Goal: Task Accomplishment & Management: Manage account settings

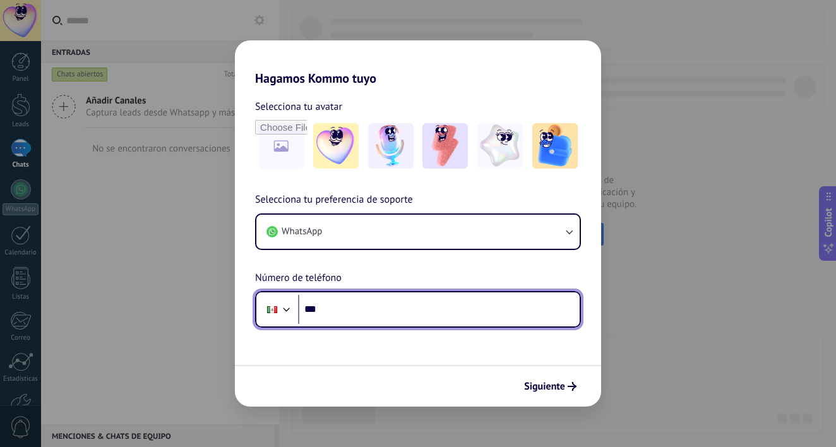
click at [404, 316] on input "***" at bounding box center [439, 309] width 282 height 29
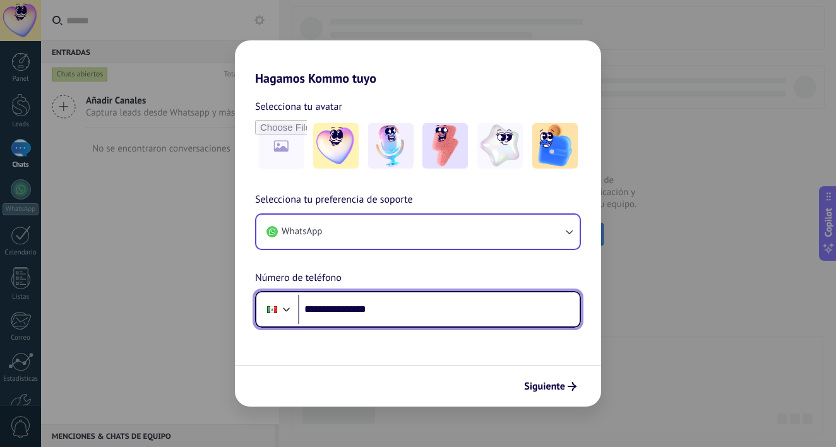
type input "**********"
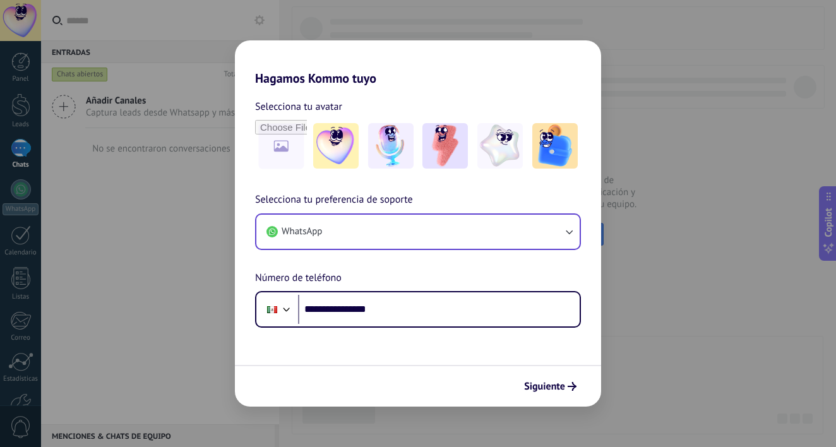
click at [553, 234] on button "WhatsApp" at bounding box center [417, 232] width 323 height 34
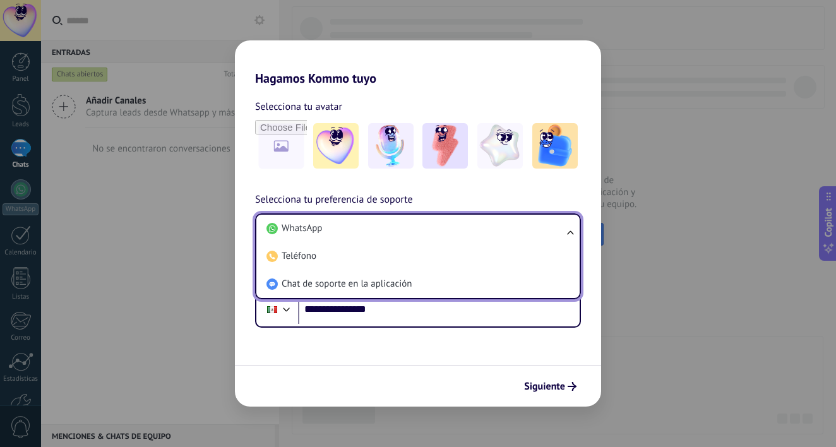
click at [553, 234] on li "WhatsApp" at bounding box center [415, 229] width 308 height 28
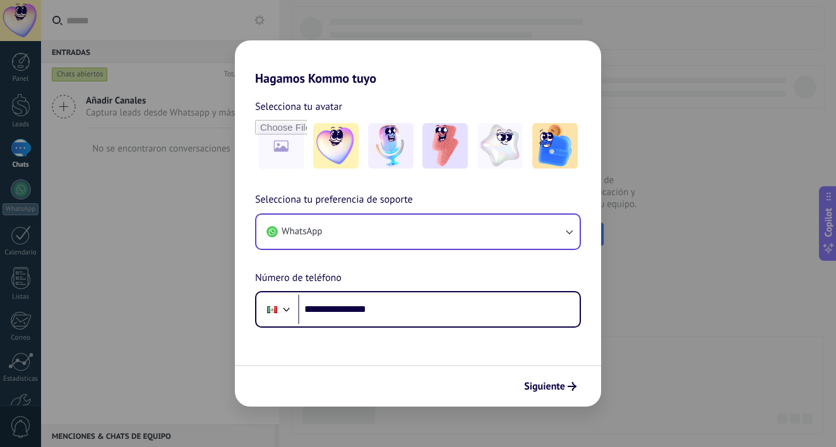
click at [553, 234] on button "WhatsApp" at bounding box center [417, 232] width 323 height 34
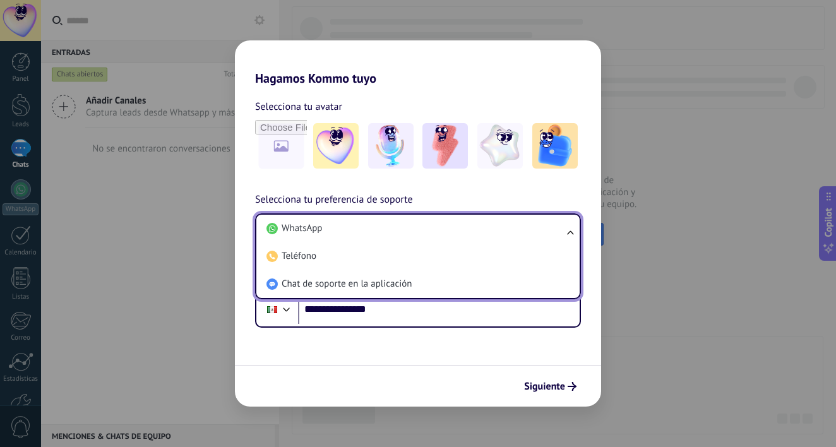
click at [553, 234] on li "WhatsApp" at bounding box center [415, 229] width 308 height 28
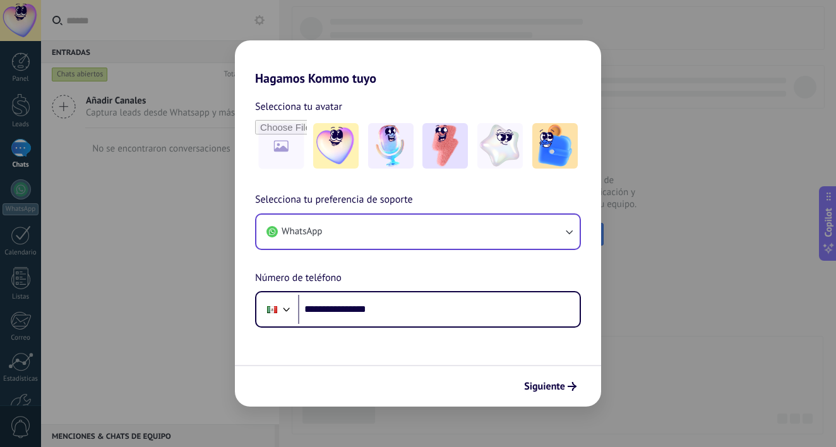
click at [553, 234] on button "WhatsApp" at bounding box center [417, 232] width 323 height 34
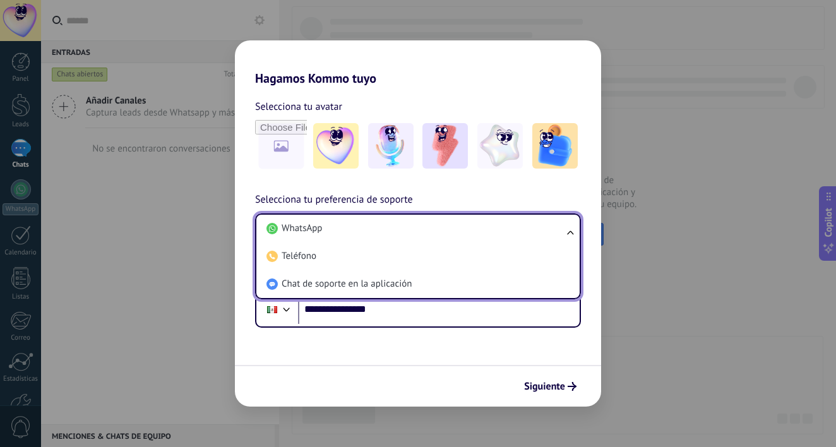
click at [553, 234] on li "WhatsApp" at bounding box center [415, 229] width 308 height 28
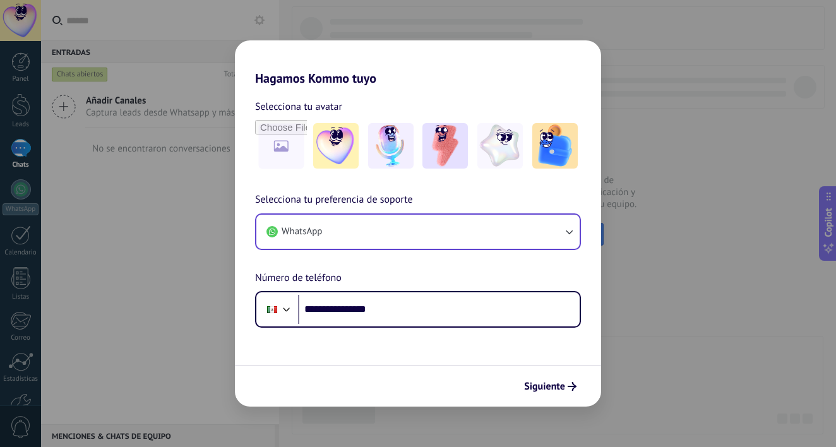
click at [553, 234] on button "WhatsApp" at bounding box center [417, 232] width 323 height 34
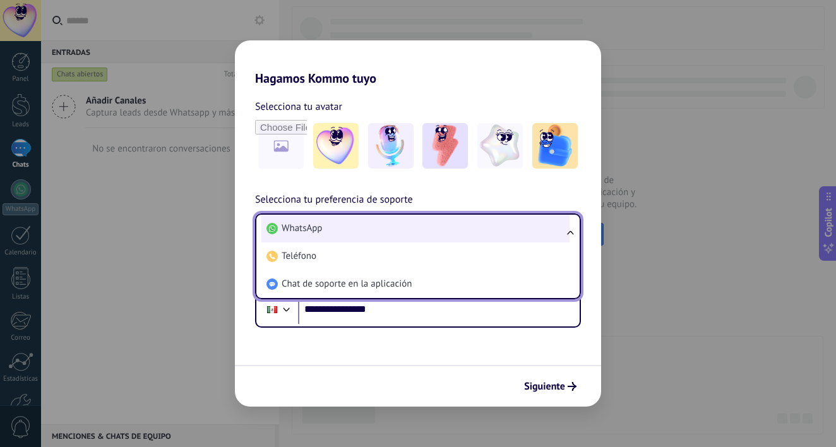
click at [406, 225] on li "WhatsApp" at bounding box center [415, 229] width 308 height 28
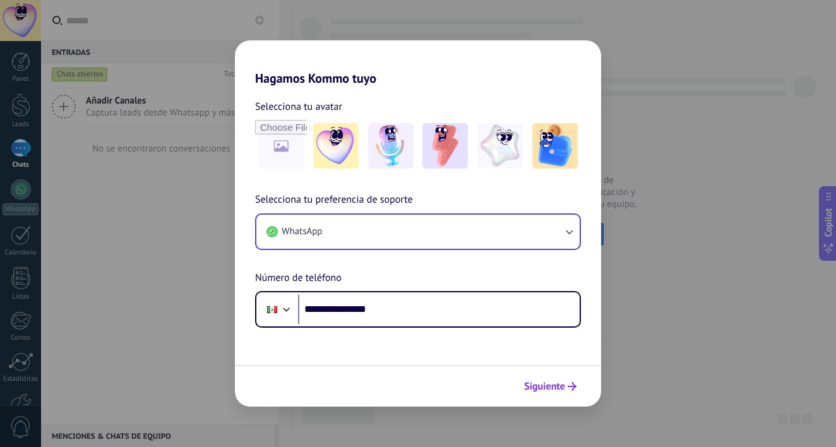
click at [553, 390] on span "Siguiente" at bounding box center [544, 386] width 41 height 9
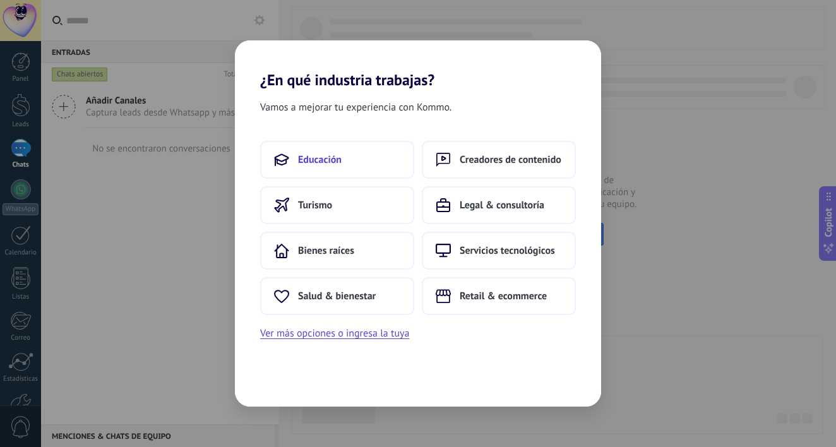
click at [356, 160] on button "Educación" at bounding box center [337, 160] width 154 height 38
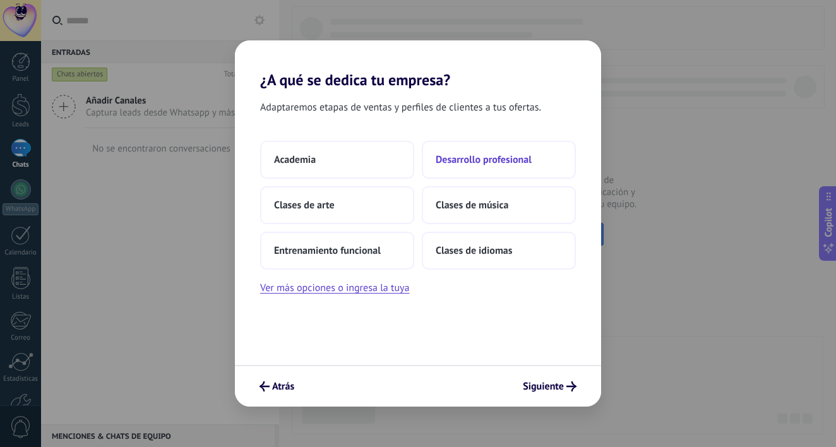
click at [507, 163] on span "Desarrollo profesional" at bounding box center [484, 159] width 96 height 13
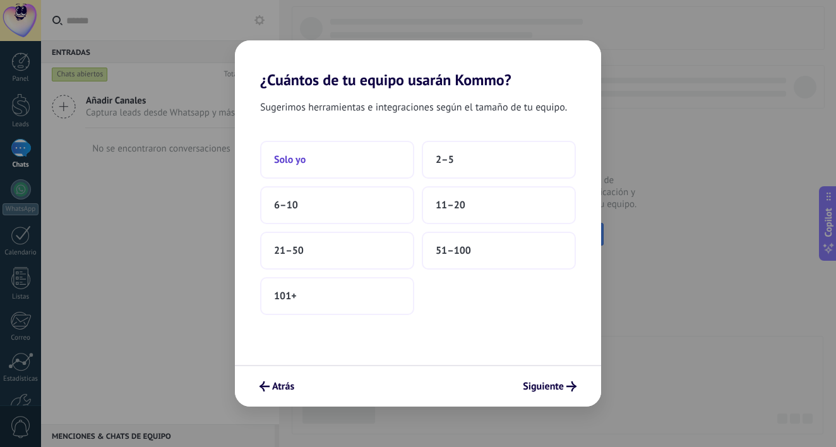
click at [332, 154] on button "Solo yo" at bounding box center [337, 160] width 154 height 38
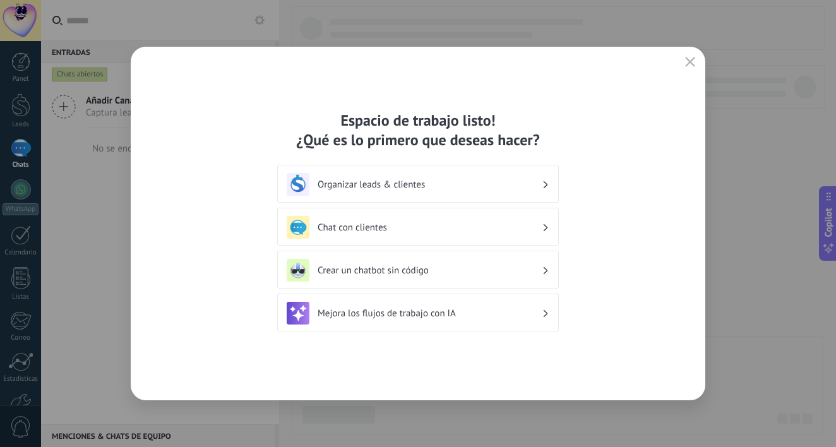
click at [503, 183] on h3 "Organizar leads & clientes" at bounding box center [430, 185] width 224 height 12
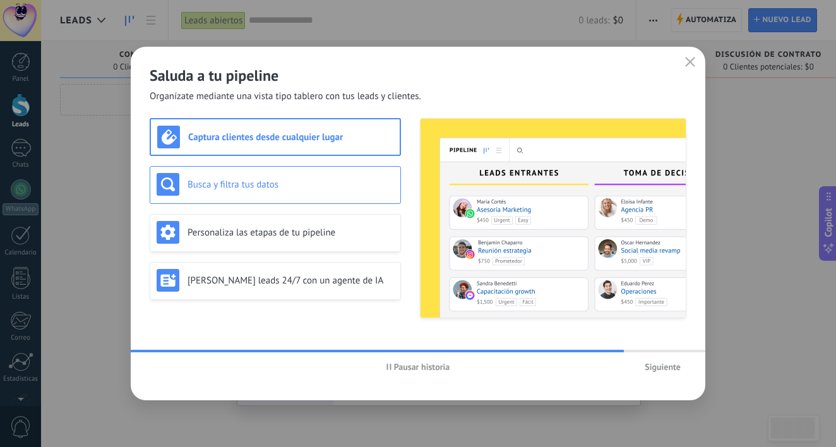
click at [329, 172] on div "Busca y filtra tus datos" at bounding box center [275, 185] width 251 height 38
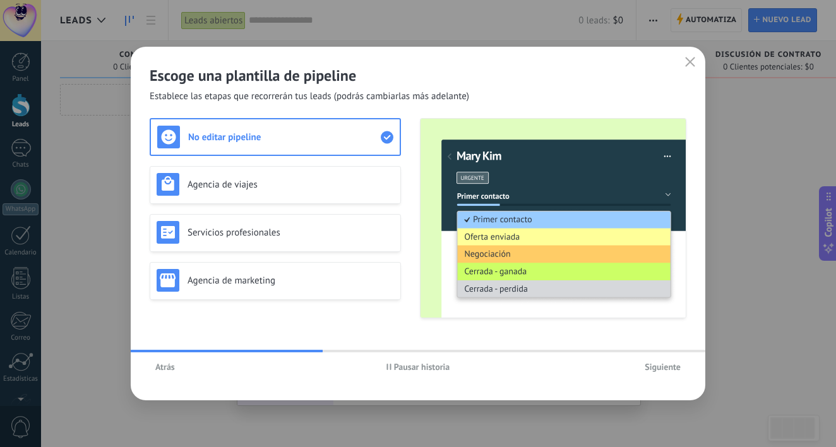
click at [163, 371] on span "Atrás" at bounding box center [165, 367] width 20 height 9
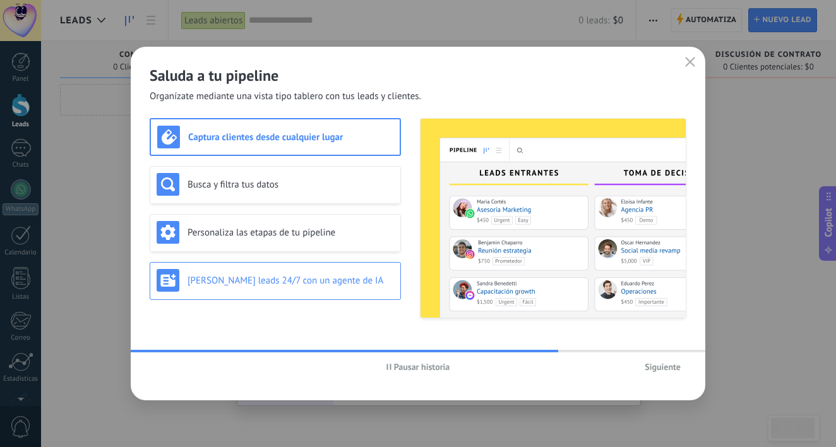
click at [285, 288] on div "[PERSON_NAME] leads 24/7 con un agente de IA" at bounding box center [275, 280] width 237 height 23
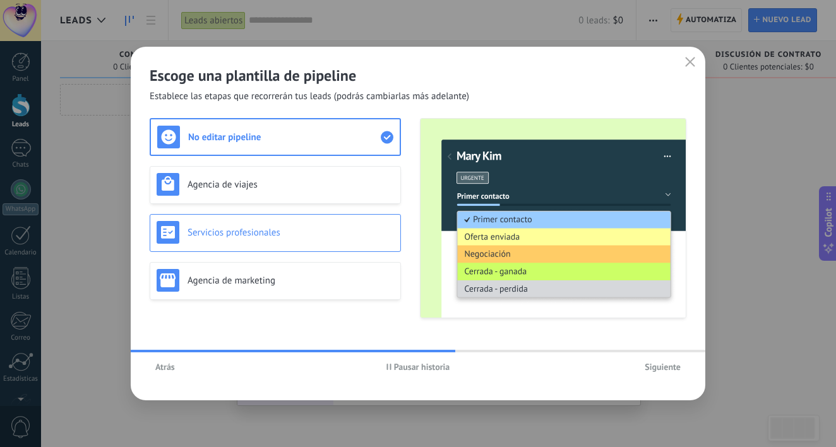
click at [276, 248] on div "Servicios profesionales" at bounding box center [275, 233] width 251 height 38
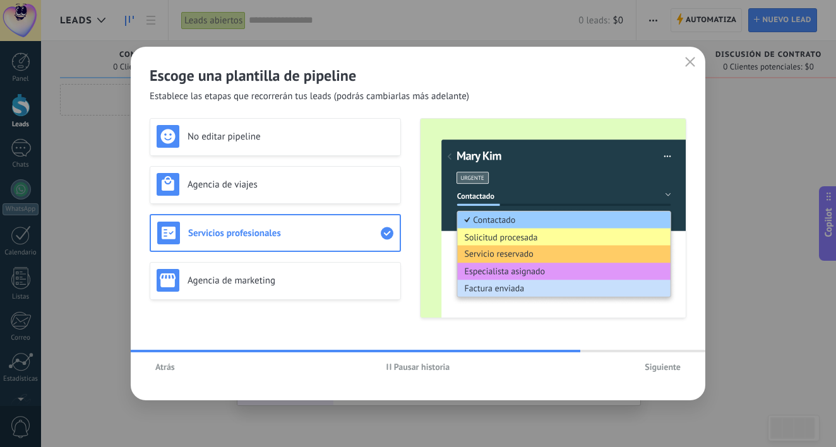
click at [652, 369] on span "Siguiente" at bounding box center [663, 367] width 36 height 9
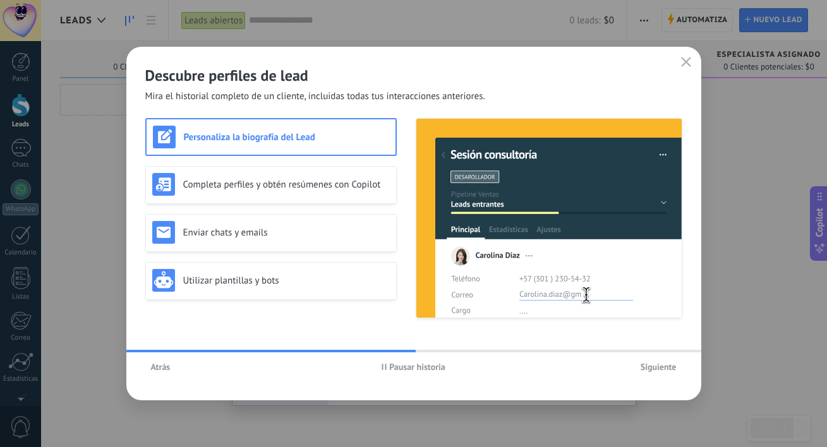
click at [659, 369] on span "Siguiente" at bounding box center [658, 367] width 36 height 9
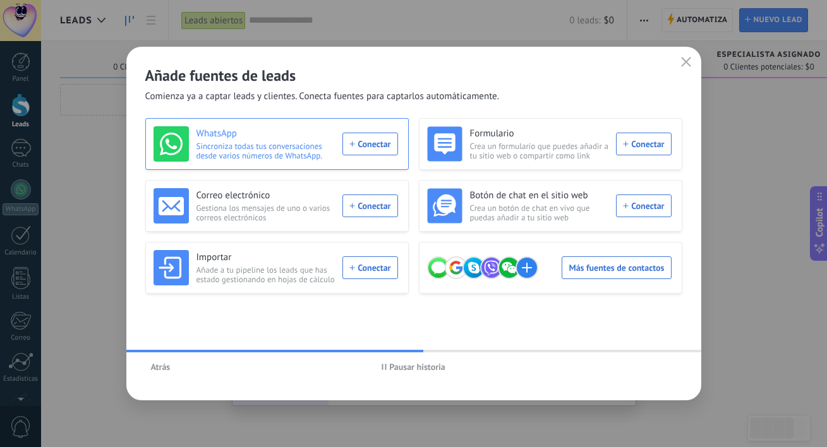
click at [258, 143] on span "Sincroniza todas tus conversaciones desde varios números de WhatsApp." at bounding box center [265, 150] width 139 height 19
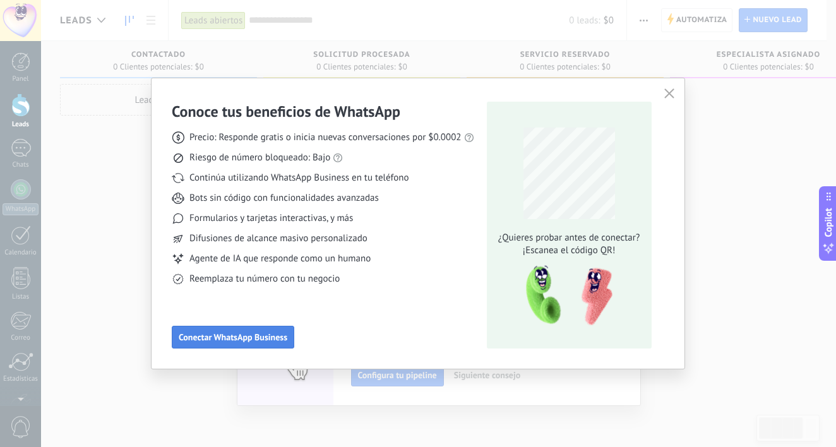
click at [232, 338] on span "Conectar WhatsApp Business" at bounding box center [233, 337] width 109 height 9
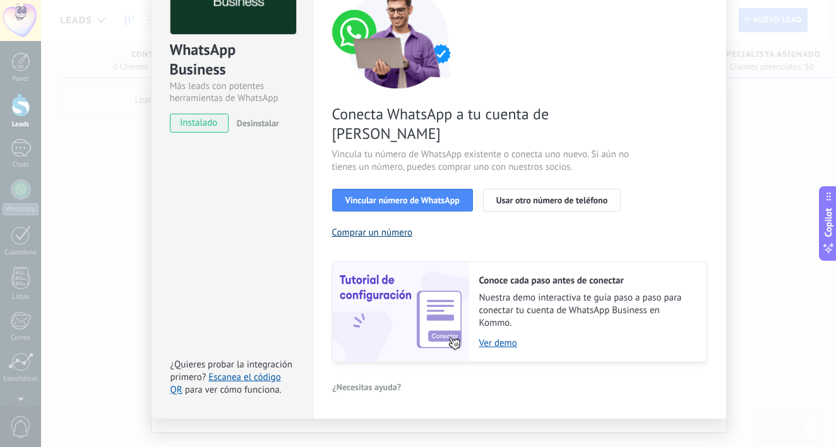
scroll to position [114, 0]
click at [193, 126] on span "instalado" at bounding box center [199, 123] width 57 height 19
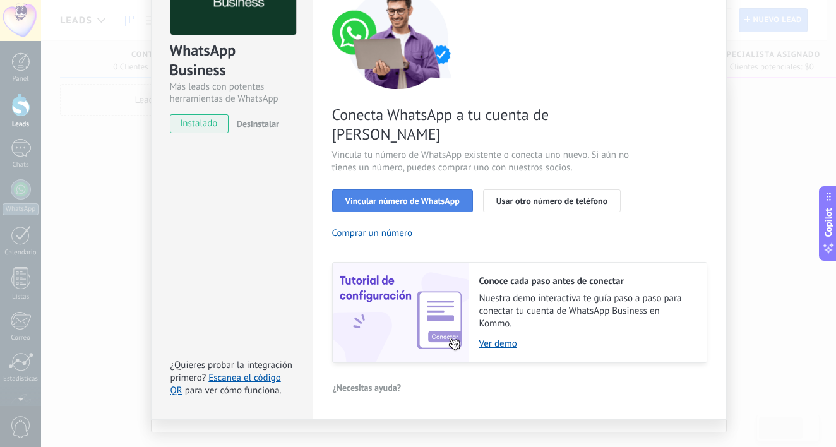
click at [387, 196] on span "Vincular número de WhatsApp" at bounding box center [402, 200] width 114 height 9
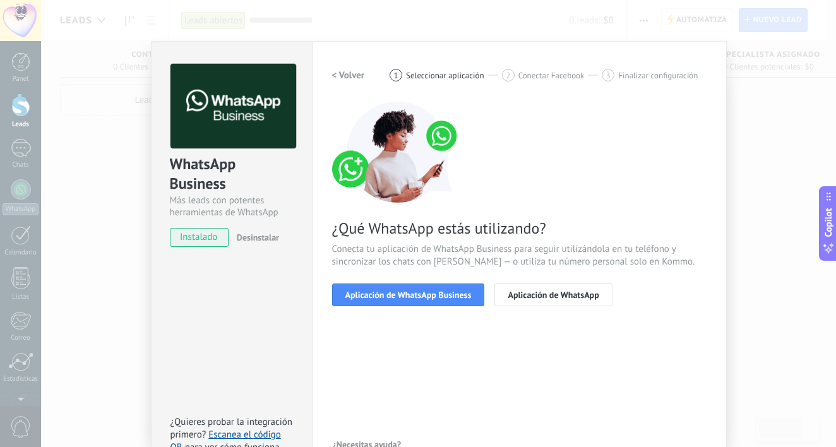
scroll to position [0, 0]
click at [431, 297] on span "Aplicación de WhatsApp Business" at bounding box center [408, 295] width 126 height 9
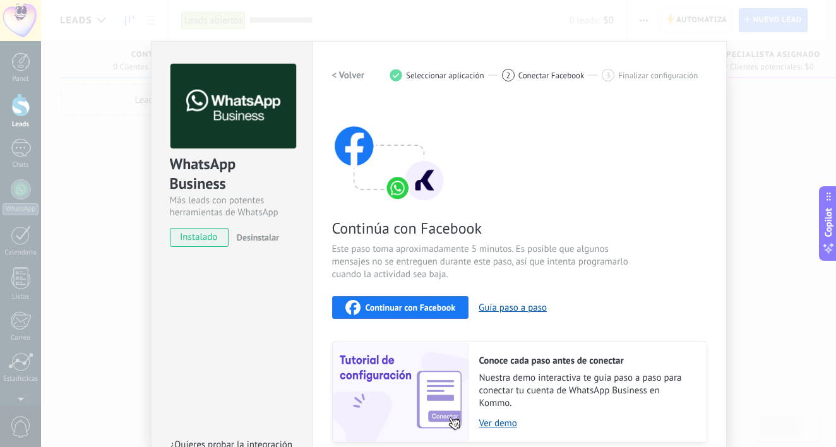
click at [538, 72] on span "Conectar Facebook" at bounding box center [551, 75] width 66 height 9
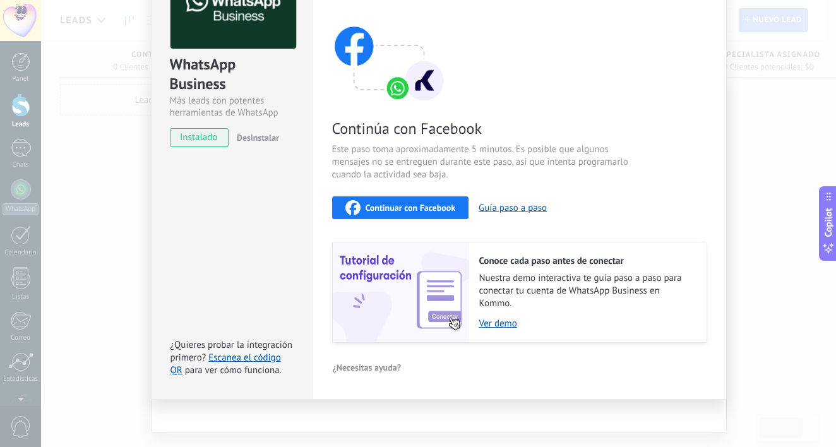
scroll to position [99, 0]
click at [496, 325] on link "Ver demo" at bounding box center [586, 324] width 215 height 12
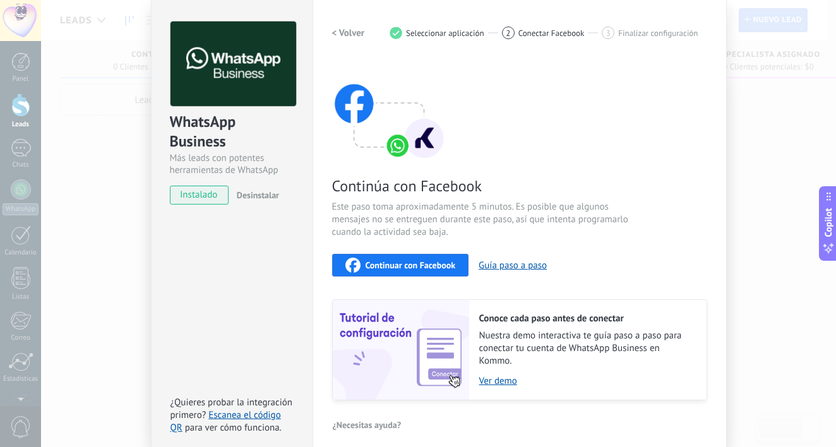
scroll to position [29, 0]
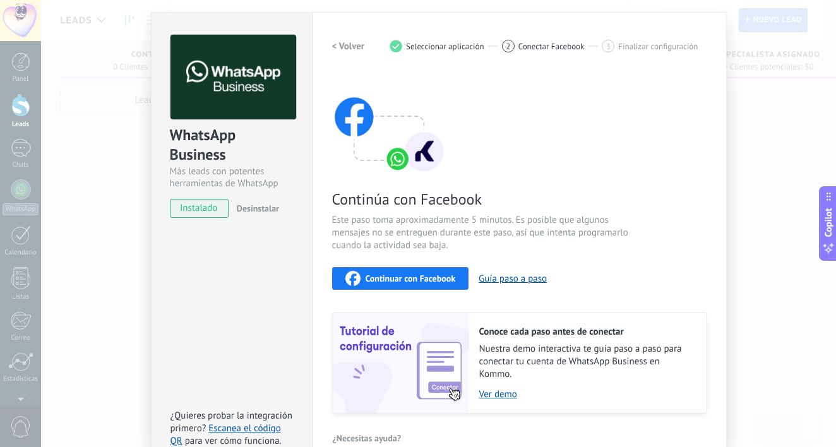
click at [390, 222] on span "Este paso toma aproximadamente 5 minutos. Es posible que algunos mensajes no se…" at bounding box center [482, 233] width 301 height 38
click at [381, 200] on span "Continúa con Facebook" at bounding box center [482, 199] width 301 height 20
click at [196, 209] on span "instalado" at bounding box center [199, 208] width 57 height 19
click at [250, 311] on div "WhatsApp Business Más leads con potentes herramientas de WhatsApp instalado Des…" at bounding box center [232, 241] width 162 height 458
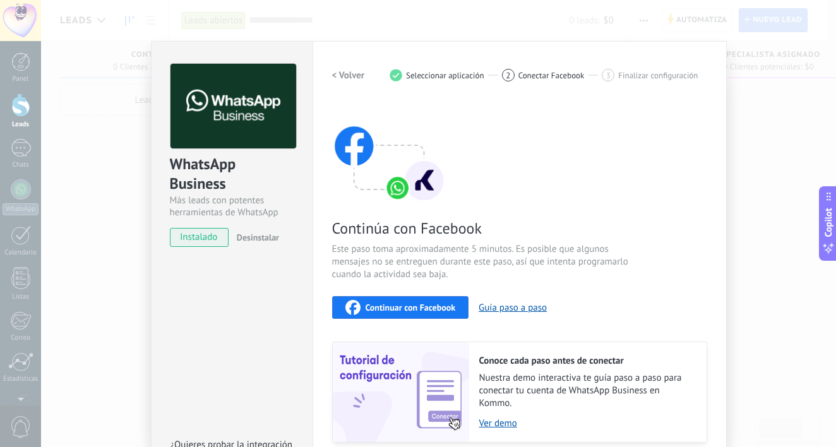
scroll to position [0, 0]
click at [191, 237] on span "instalado" at bounding box center [199, 237] width 57 height 19
click at [553, 199] on div "Continúa con Facebook Este paso toma aproximadamente 5 minutos. Es posible que …" at bounding box center [519, 272] width 375 height 341
click at [447, 253] on span "Este paso toma aproximadamente 5 minutos. Es posible que algunos mensajes no se…" at bounding box center [482, 262] width 301 height 38
click at [395, 308] on span "Continuar con Facebook" at bounding box center [411, 307] width 90 height 9
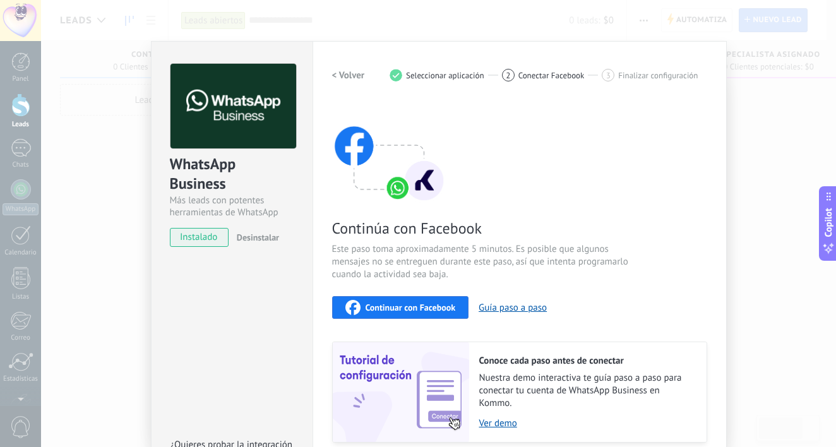
click at [562, 259] on span "Este paso toma aproximadamente 5 minutos. Es posible que algunos mensajes no se…" at bounding box center [482, 262] width 301 height 38
click at [620, 71] on span "Finalizar configuración" at bounding box center [658, 75] width 80 height 9
click at [619, 83] on div "< Volver 1 Seleccionar aplicación 2 Conectar Facebook 3 Finalizar configuración" at bounding box center [519, 75] width 375 height 23
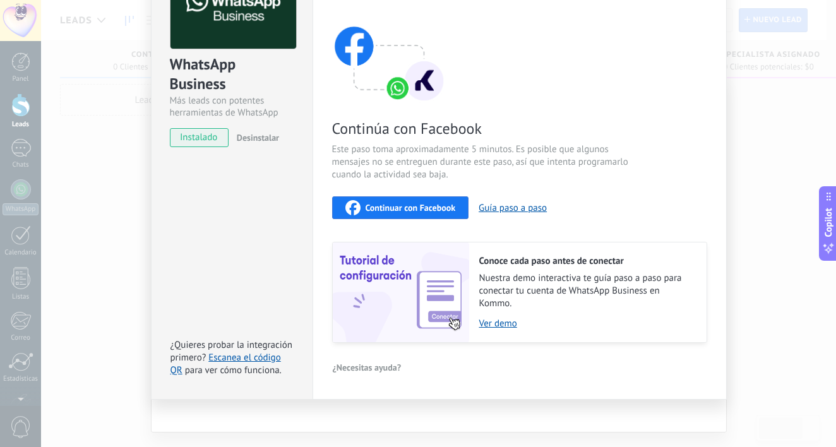
scroll to position [99, 0]
click at [460, 369] on div "¿Necesitas ayuda?" at bounding box center [519, 368] width 375 height 19
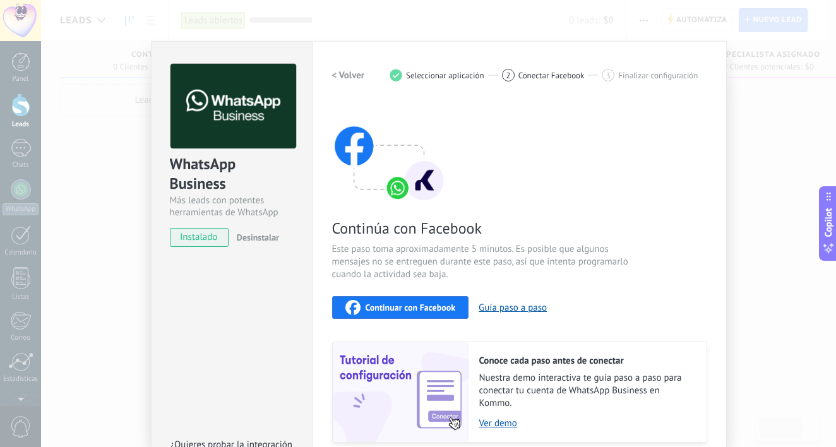
scroll to position [0, 0]
click at [519, 78] on span "Conectar Facebook" at bounding box center [551, 75] width 66 height 9
click at [474, 78] on span "Seleccionar aplicación" at bounding box center [445, 75] width 78 height 9
click at [354, 73] on h2 "< Volver" at bounding box center [348, 75] width 33 height 12
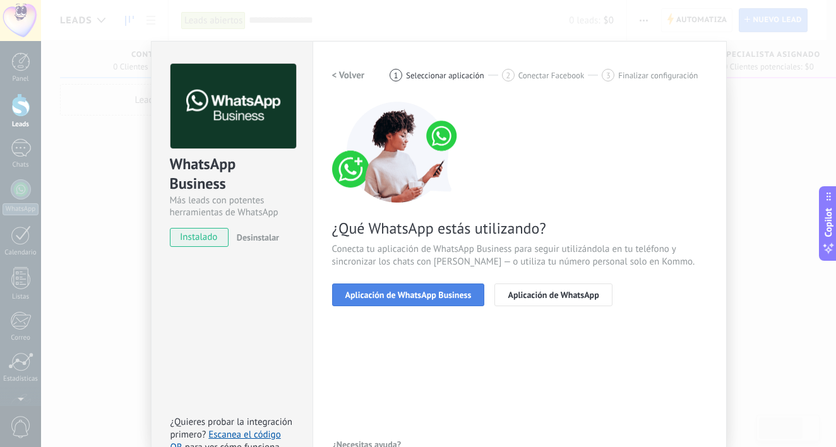
click at [416, 289] on button "Aplicación de WhatsApp Business" at bounding box center [408, 295] width 153 height 23
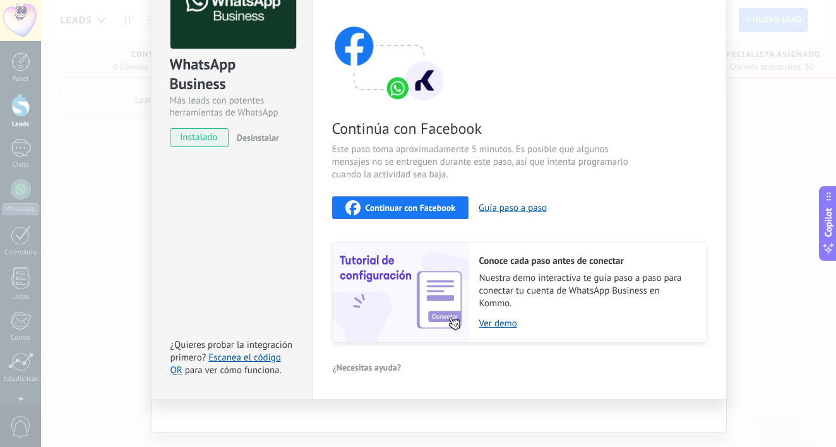
scroll to position [99, 0]
click at [354, 364] on span "¿Necesitas ayuda?" at bounding box center [367, 368] width 69 height 9
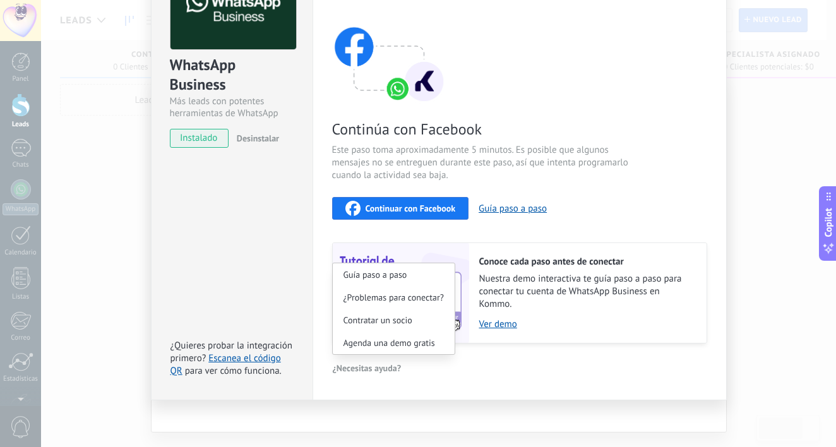
click at [519, 150] on span "Este paso toma aproximadamente 5 minutos. Es posible que algunos mensajes no se…" at bounding box center [482, 163] width 301 height 38
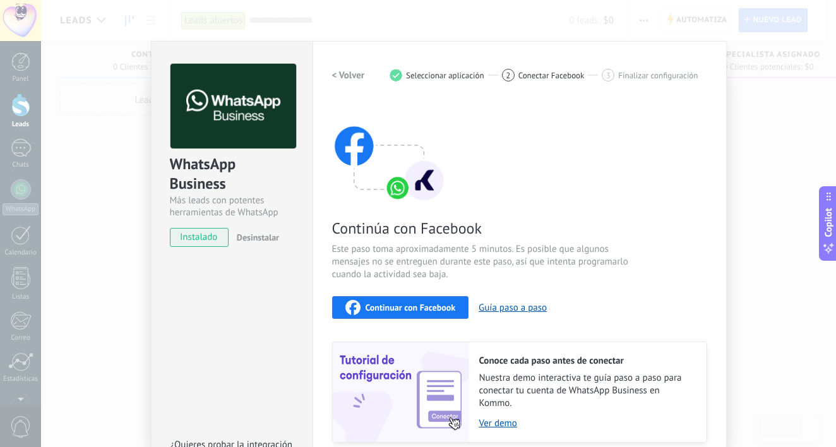
scroll to position [0, 0]
click at [534, 76] on span "Conectar Facebook" at bounding box center [551, 75] width 66 height 9
click at [626, 82] on div "< Volver 1 Seleccionar aplicación 2 Conectar Facebook 3 Finalizar configuración" at bounding box center [519, 75] width 375 height 23
click at [625, 73] on span "Finalizar configuración" at bounding box center [658, 75] width 80 height 9
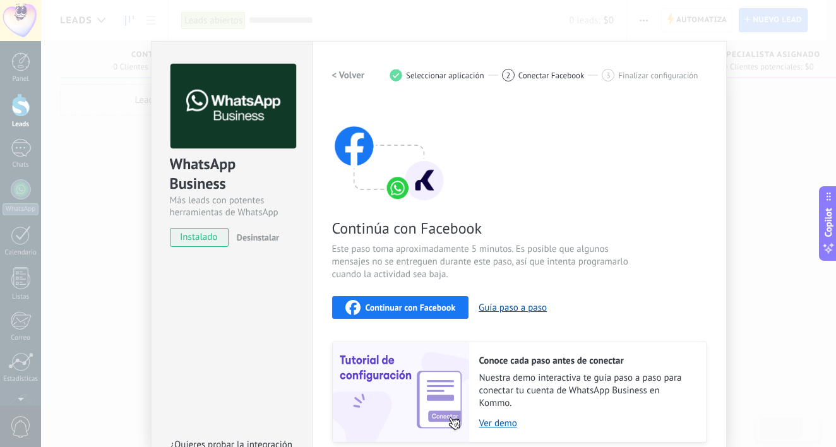
click at [625, 73] on span "Finalizar configuración" at bounding box center [658, 75] width 80 height 9
click at [608, 75] on span "3" at bounding box center [608, 75] width 4 height 11
click at [597, 75] on div "2 Conectar Facebook" at bounding box center [552, 75] width 100 height 13
click at [403, 311] on span "Continuar con Facebook" at bounding box center [411, 307] width 90 height 9
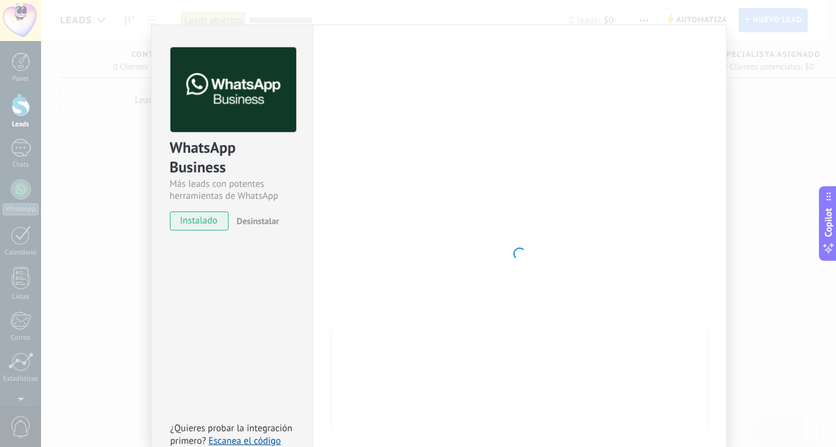
scroll to position [12, 0]
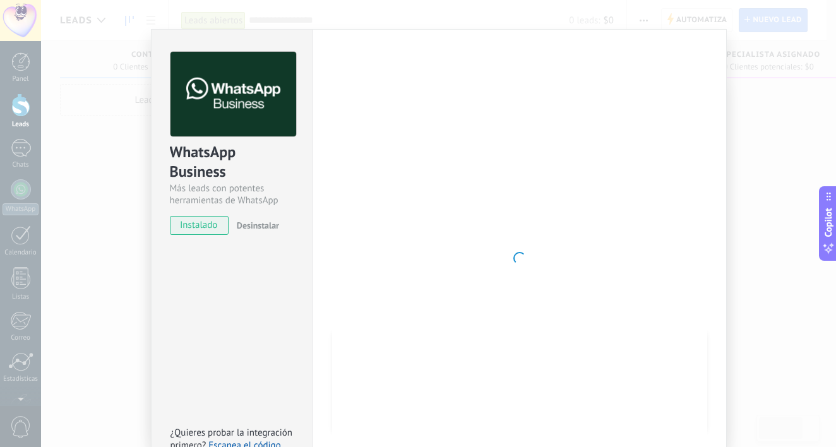
click at [520, 198] on div at bounding box center [519, 258] width 375 height 413
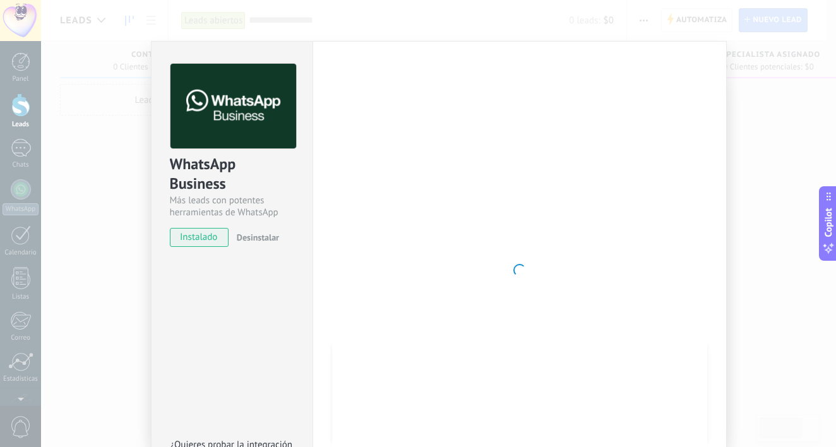
scroll to position [-1, 0]
click at [499, 223] on div at bounding box center [519, 270] width 375 height 413
click at [547, 213] on div at bounding box center [519, 270] width 375 height 413
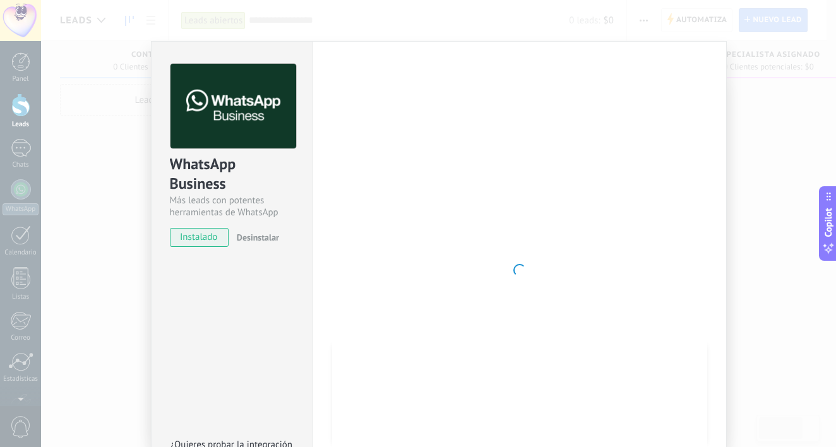
click at [412, 169] on div at bounding box center [519, 270] width 375 height 413
click at [704, 63] on div "Configuraciones Autorizaciones This tab logs the users who have granted integra…" at bounding box center [520, 270] width 414 height 458
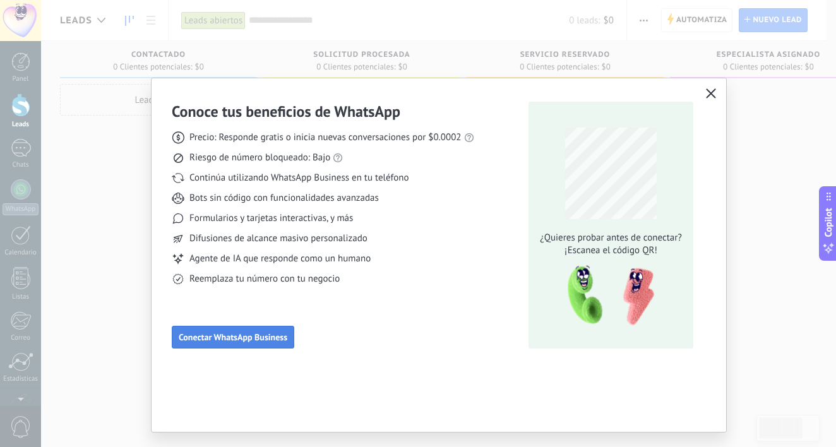
click at [256, 333] on span "Conectar WhatsApp Business" at bounding box center [233, 337] width 109 height 9
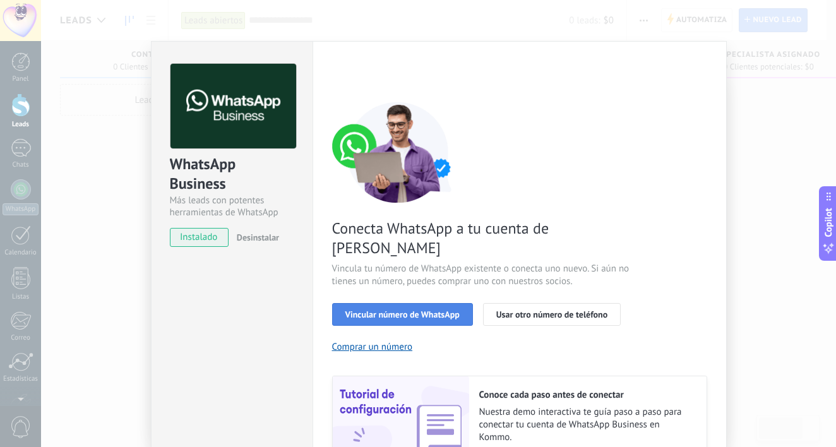
click at [400, 310] on span "Vincular número de WhatsApp" at bounding box center [402, 314] width 114 height 9
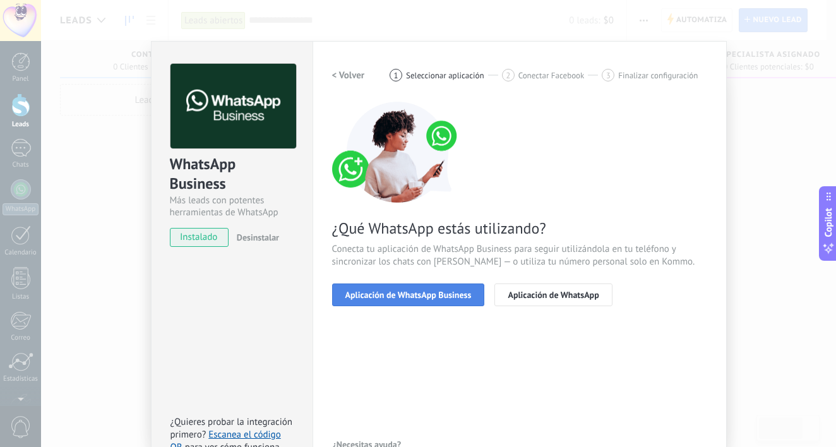
click at [400, 293] on span "Aplicación de WhatsApp Business" at bounding box center [408, 295] width 126 height 9
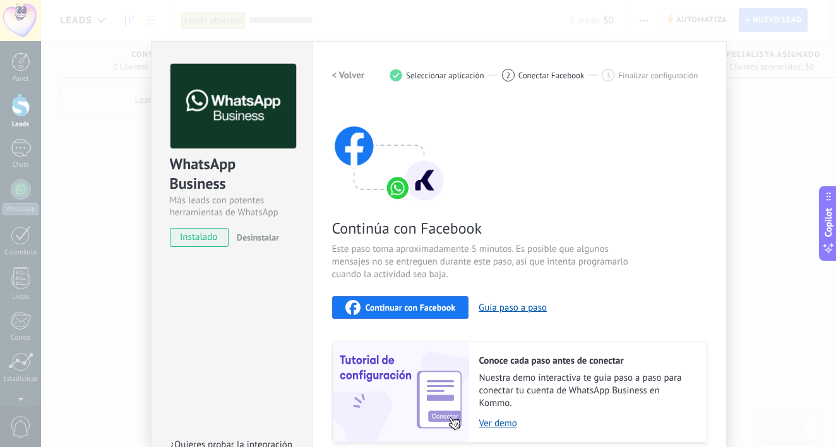
click at [421, 306] on span "Continuar con Facebook" at bounding box center [411, 307] width 90 height 9
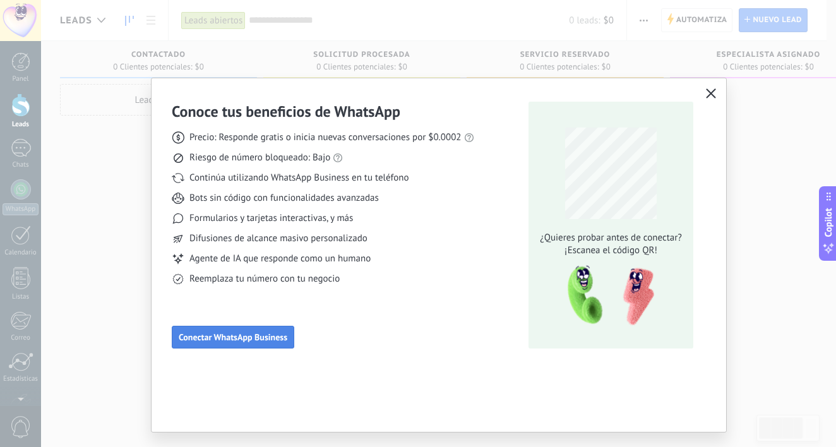
click at [234, 340] on span "Conectar WhatsApp Business" at bounding box center [233, 337] width 109 height 9
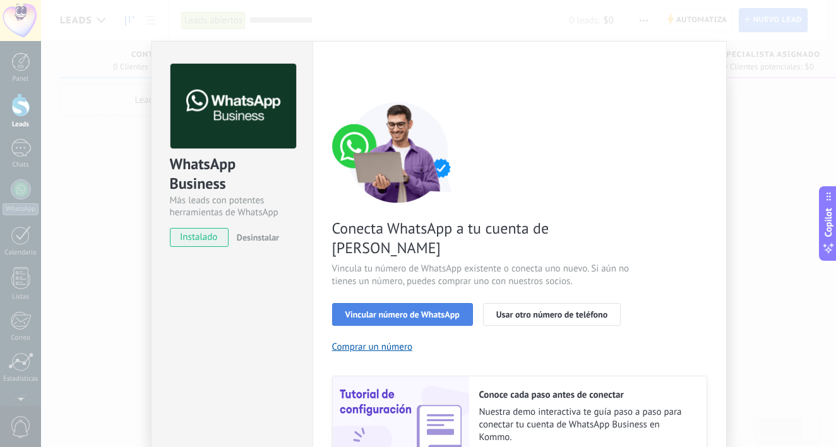
click at [421, 310] on span "Vincular número de WhatsApp" at bounding box center [402, 314] width 114 height 9
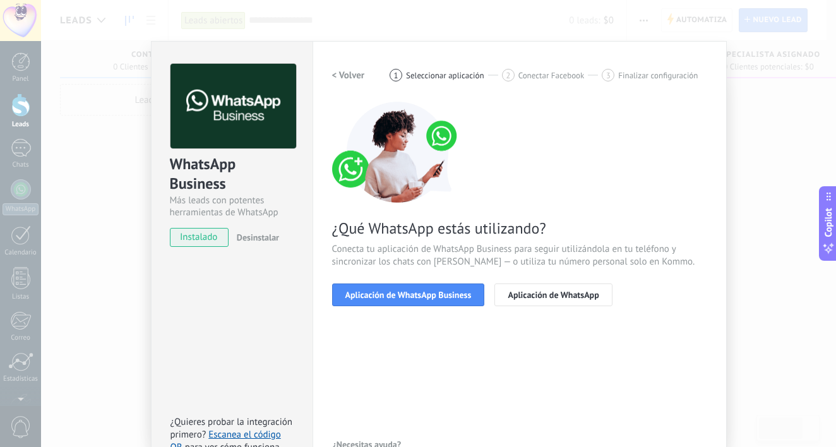
click at [421, 296] on span "Aplicación de WhatsApp Business" at bounding box center [408, 295] width 126 height 9
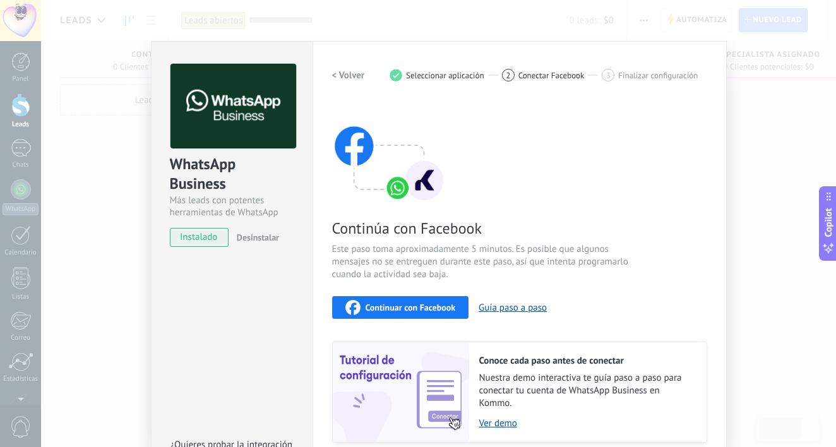
click at [409, 306] on span "Continuar con Facebook" at bounding box center [411, 307] width 90 height 9
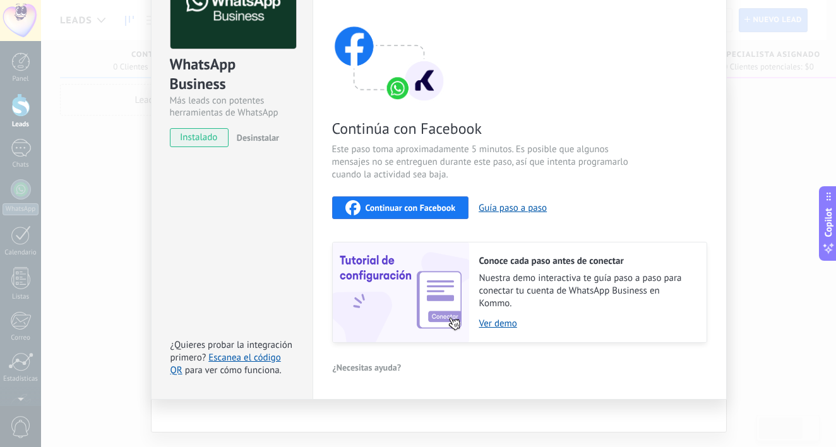
scroll to position [99, 0]
click at [250, 356] on link "Escanea el código QR" at bounding box center [226, 364] width 111 height 25
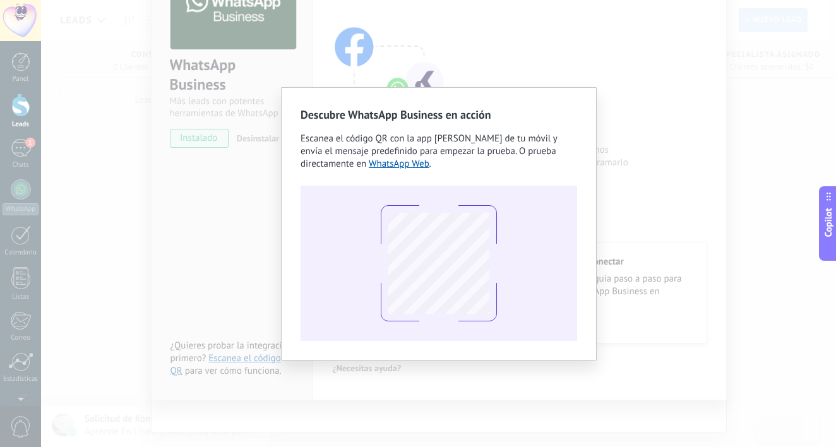
click at [525, 201] on div at bounding box center [439, 263] width 277 height 155
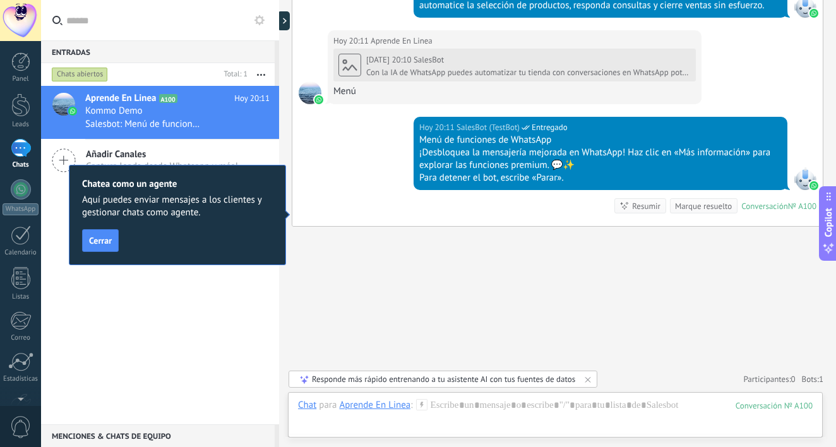
scroll to position [1036, 0]
click at [18, 196] on div at bounding box center [21, 189] width 20 height 20
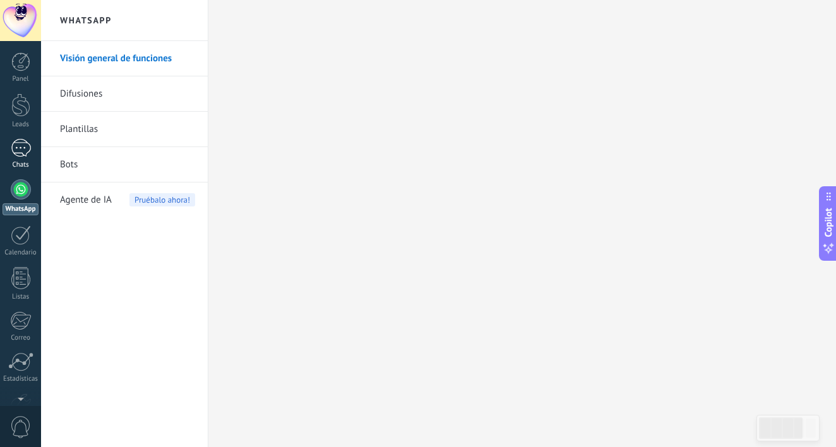
click at [20, 152] on div "1" at bounding box center [21, 148] width 20 height 18
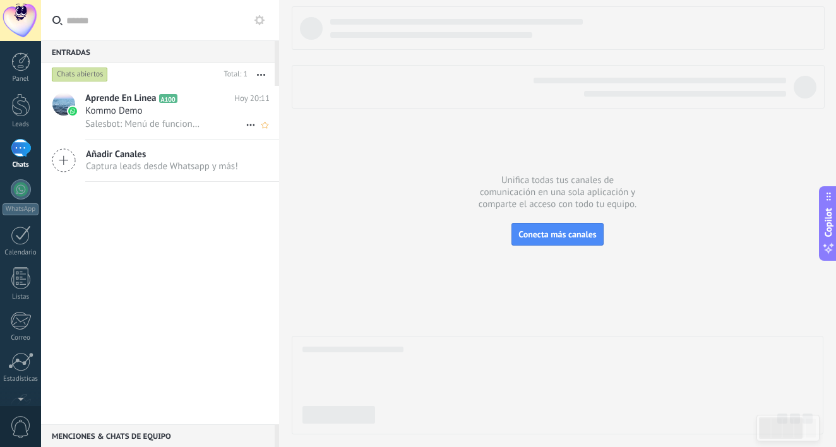
click at [164, 118] on span "Salesbot: Menú de funciones de WhatsApp ¡Desbloquea la mensajería mejorada en W…" at bounding box center [142, 124] width 115 height 12
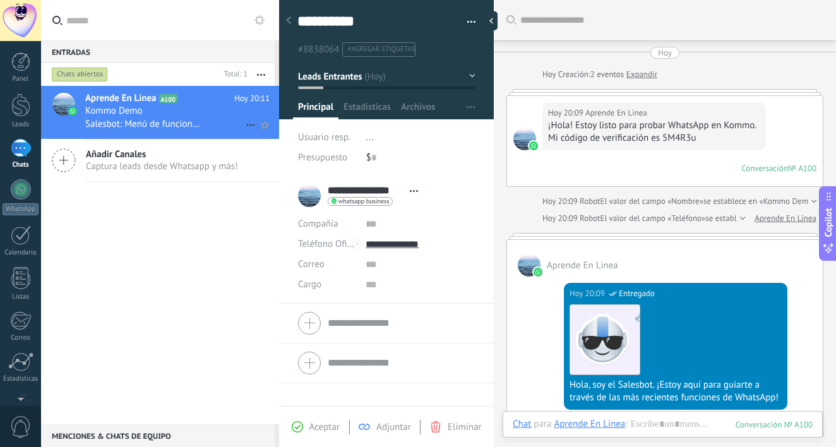
scroll to position [1127, 0]
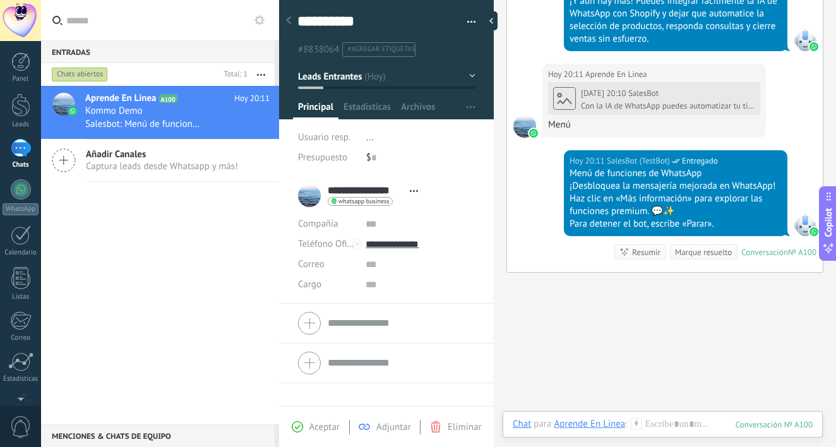
click at [308, 191] on div "**********" at bounding box center [361, 196] width 126 height 32
click at [350, 191] on input "**********" at bounding box center [366, 190] width 76 height 13
click at [233, 243] on div "Aprende En Linea A100 [DATE] 20:11 Kommo Demo Salesbot: Menú de funciones de Wh…" at bounding box center [160, 255] width 238 height 339
click at [307, 429] on div "Aceptar" at bounding box center [316, 426] width 48 height 11
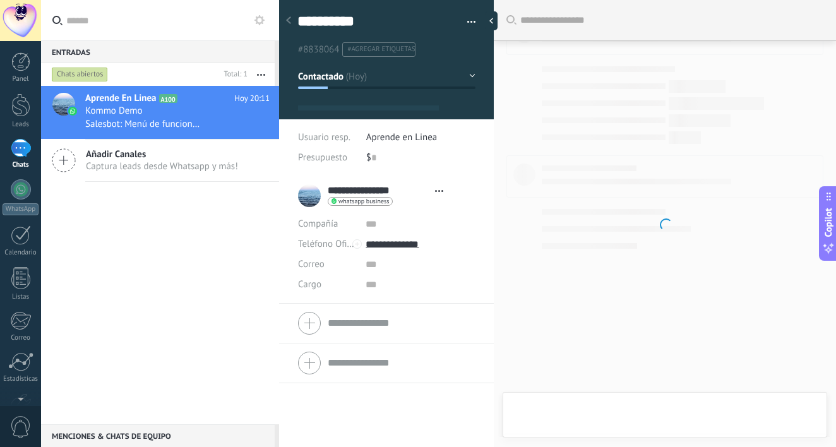
type textarea "**********"
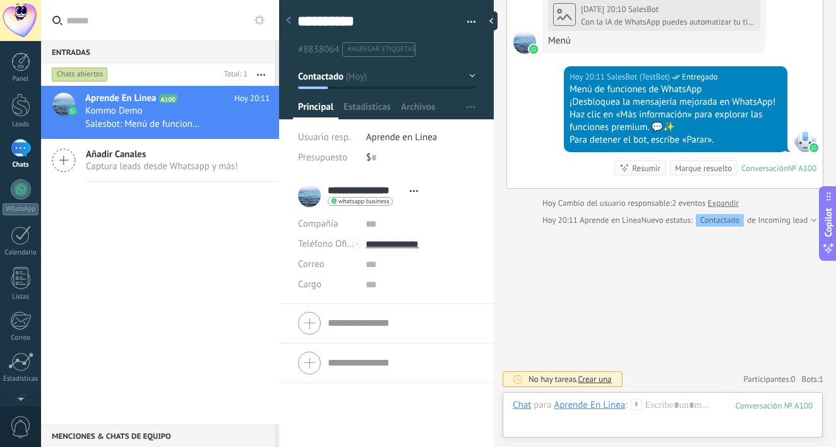
scroll to position [1223, 0]
click at [657, 405] on div at bounding box center [663, 418] width 300 height 38
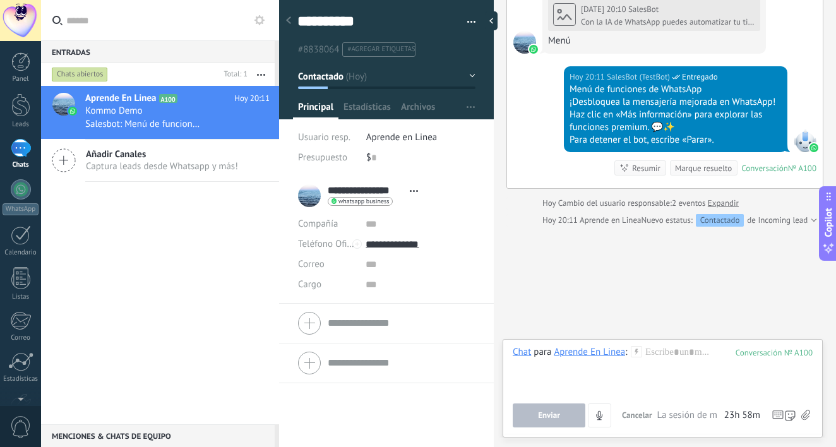
click at [805, 417] on use at bounding box center [805, 415] width 9 height 10
click at [0, 0] on input "file" at bounding box center [0, 0] width 0 height 0
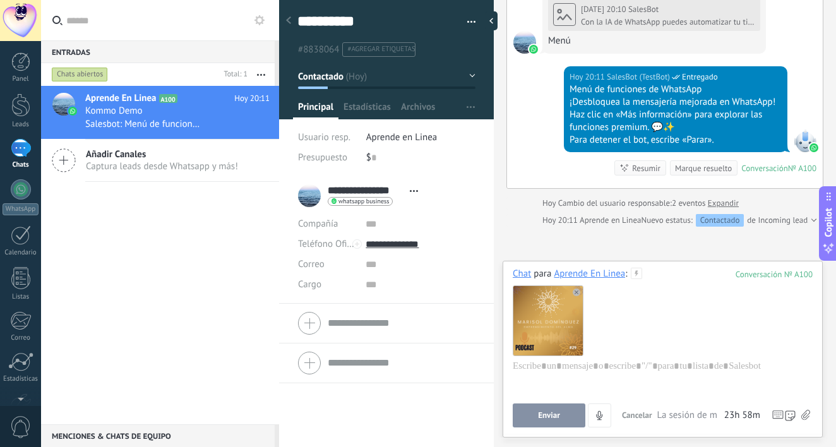
click at [637, 275] on icon at bounding box center [636, 273] width 11 height 11
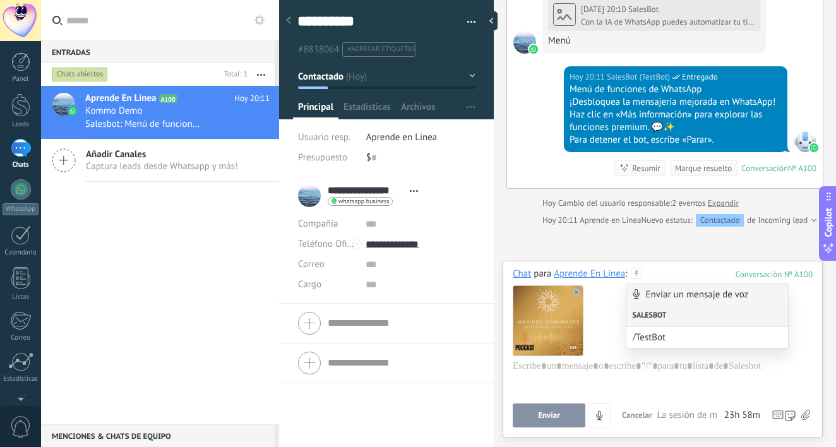
click at [664, 310] on div "Salesbot" at bounding box center [707, 315] width 162 height 21
click at [613, 369] on div at bounding box center [663, 384] width 300 height 48
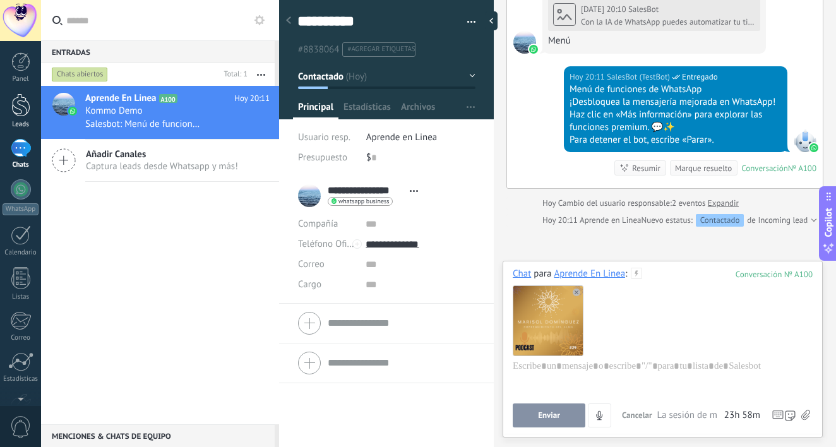
click at [25, 108] on div at bounding box center [20, 104] width 19 height 23
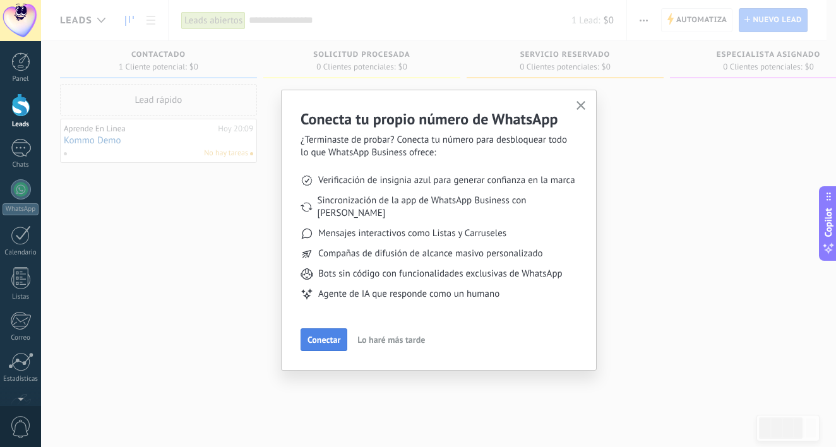
click at [331, 335] on span "Conectar" at bounding box center [324, 339] width 33 height 9
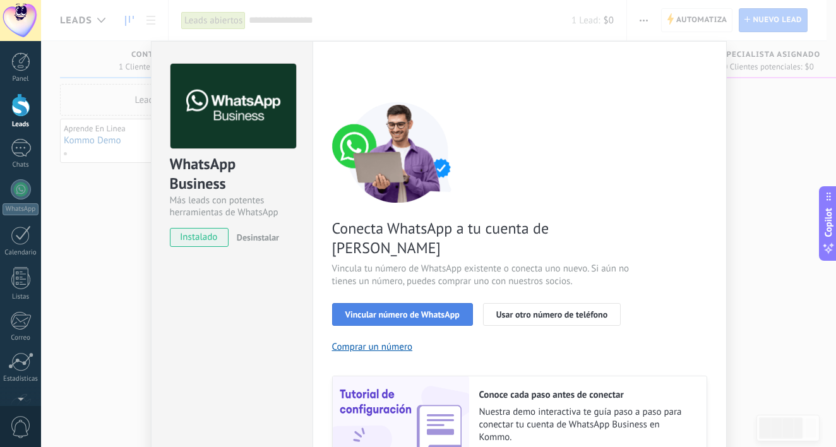
click at [389, 303] on button "Vincular número de WhatsApp" at bounding box center [402, 314] width 141 height 23
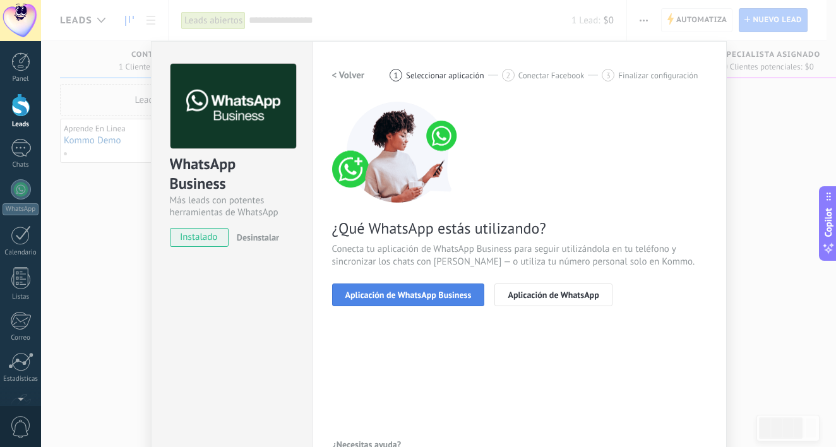
click at [390, 297] on span "Aplicación de WhatsApp Business" at bounding box center [408, 295] width 126 height 9
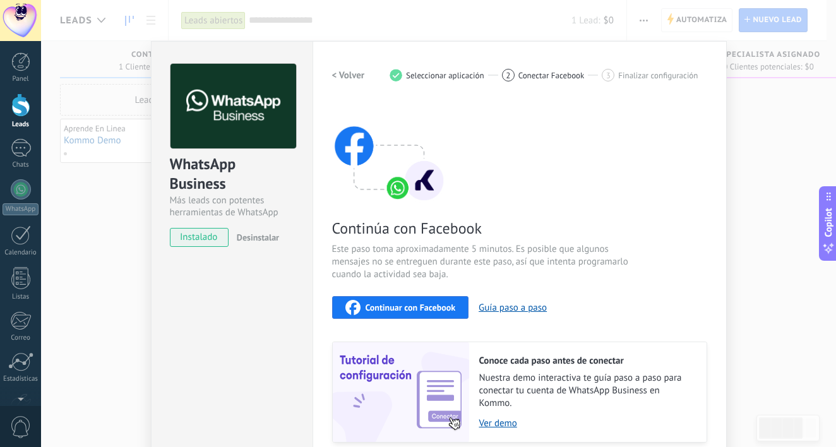
click at [103, 254] on div "WhatsApp Business Más leads con potentes herramientas de WhatsApp instalado Des…" at bounding box center [438, 223] width 795 height 447
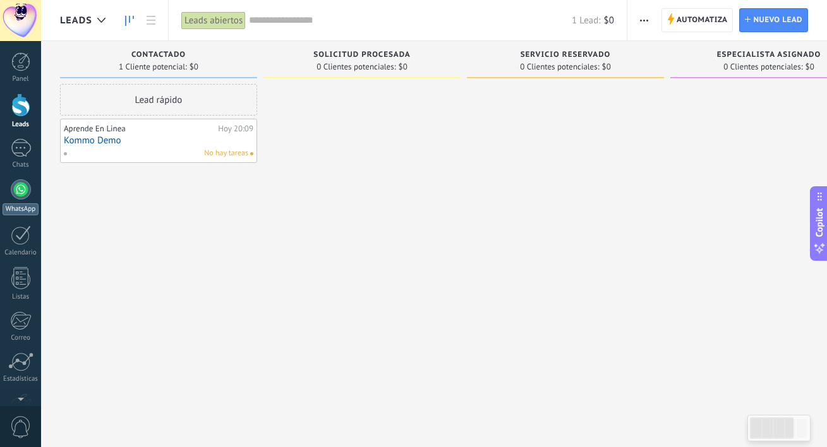
click at [25, 186] on div at bounding box center [21, 189] width 20 height 20
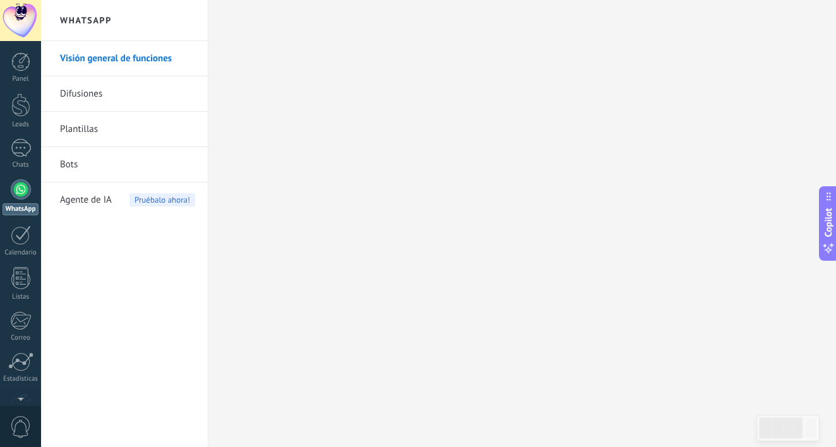
click at [115, 92] on link "Difusiones" at bounding box center [127, 93] width 135 height 35
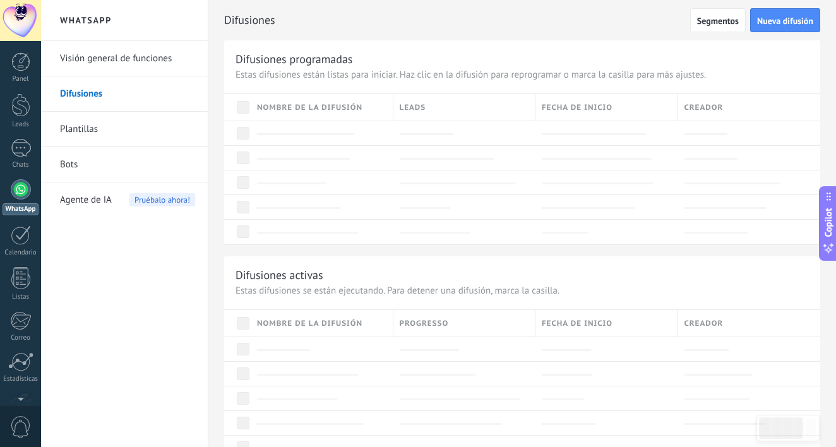
click at [98, 136] on link "Plantillas" at bounding box center [127, 129] width 135 height 35
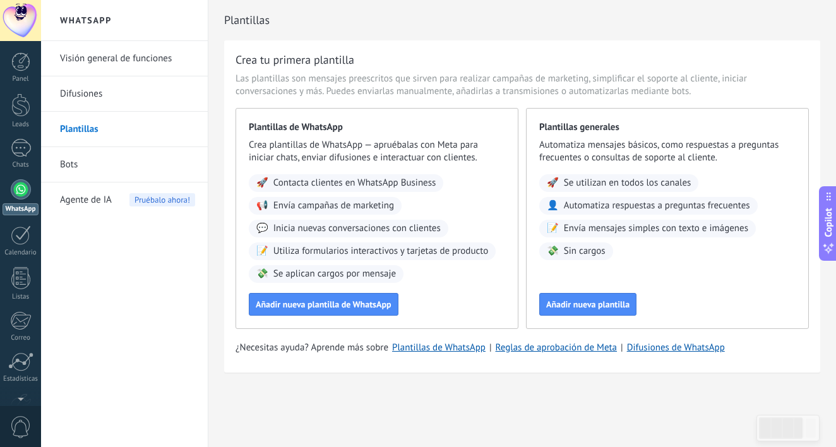
click at [20, 186] on div at bounding box center [21, 189] width 20 height 20
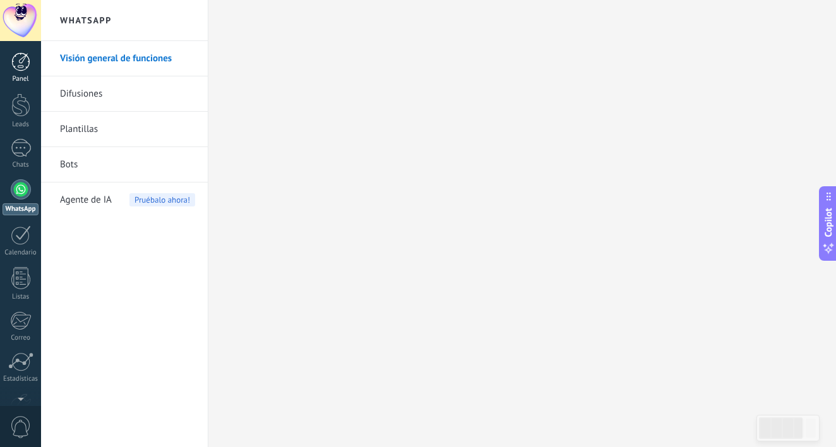
click at [15, 68] on div at bounding box center [20, 61] width 19 height 19
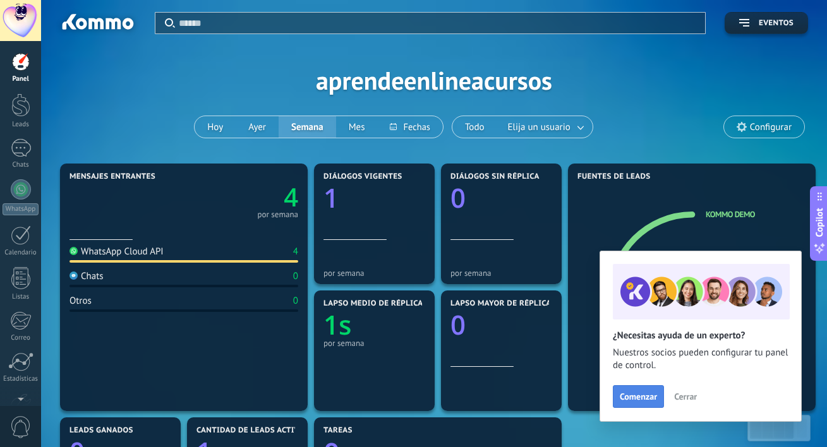
click at [650, 396] on span "Comenzar" at bounding box center [638, 396] width 37 height 9
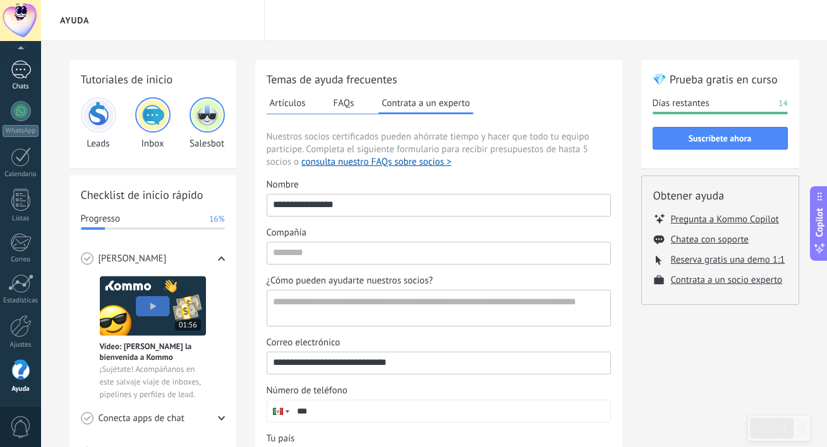
click at [20, 69] on div "1" at bounding box center [21, 70] width 20 height 18
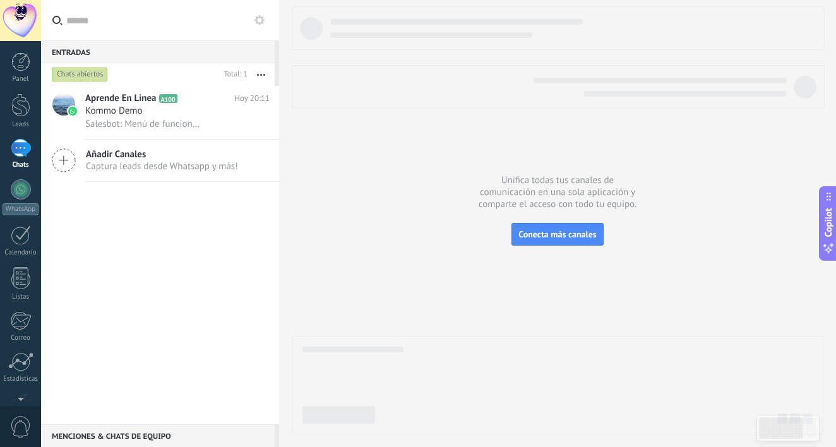
click at [174, 164] on span "Captura leads desde Whatsapp y más!" at bounding box center [162, 166] width 152 height 12
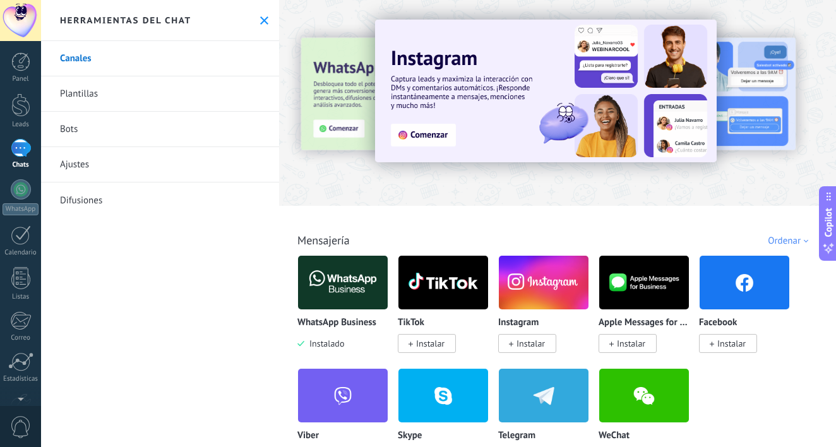
click at [346, 287] on img at bounding box center [343, 282] width 90 height 61
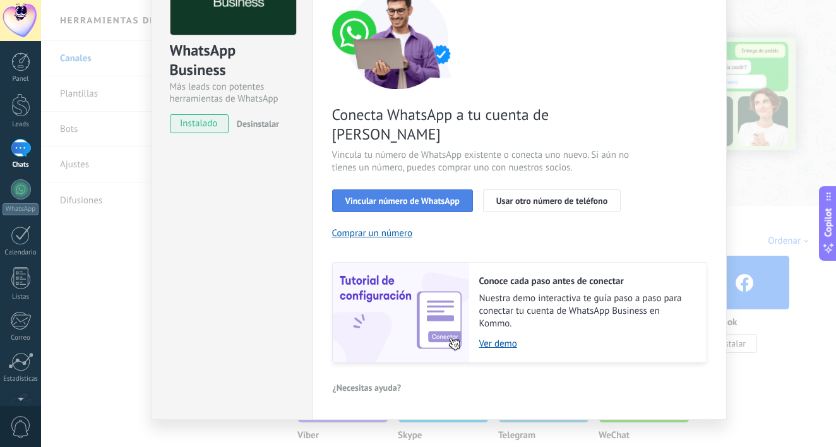
click at [369, 189] on button "Vincular número de WhatsApp" at bounding box center [402, 200] width 141 height 23
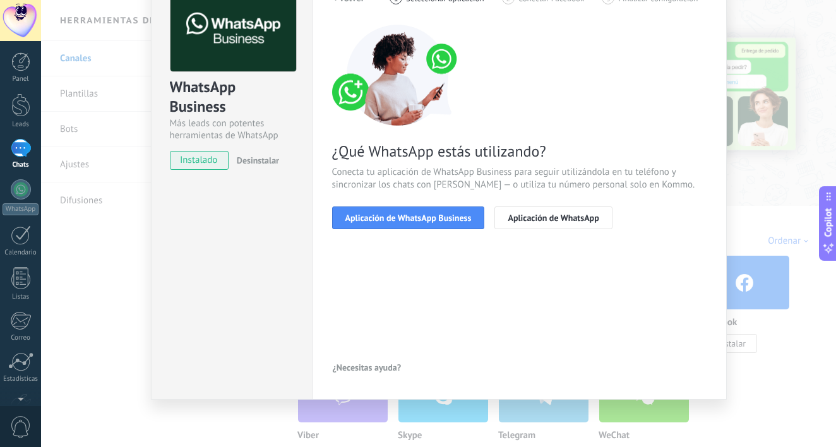
scroll to position [77, 0]
click at [562, 218] on span "Aplicación de WhatsApp" at bounding box center [553, 217] width 91 height 9
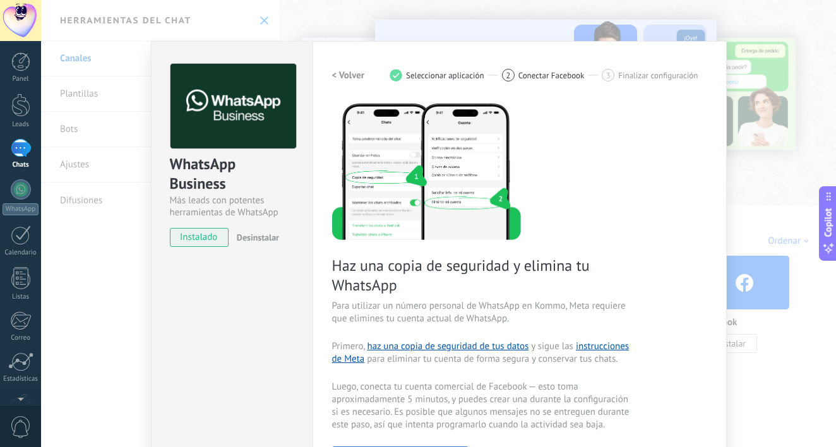
scroll to position [0, 0]
click at [349, 76] on h2 "< Volver" at bounding box center [348, 75] width 33 height 12
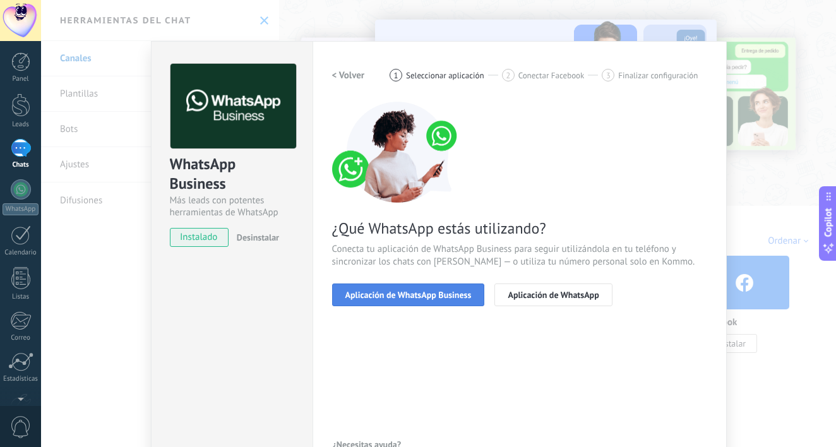
click at [432, 299] on span "Aplicación de WhatsApp Business" at bounding box center [408, 295] width 126 height 9
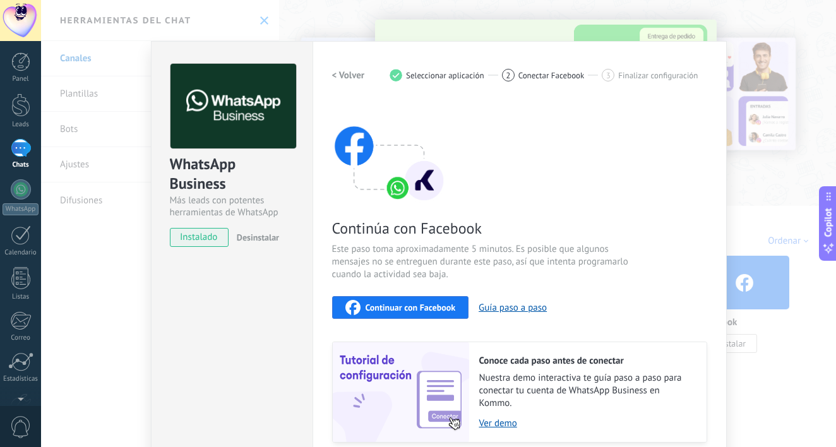
click at [422, 304] on span "Continuar con Facebook" at bounding box center [411, 307] width 90 height 9
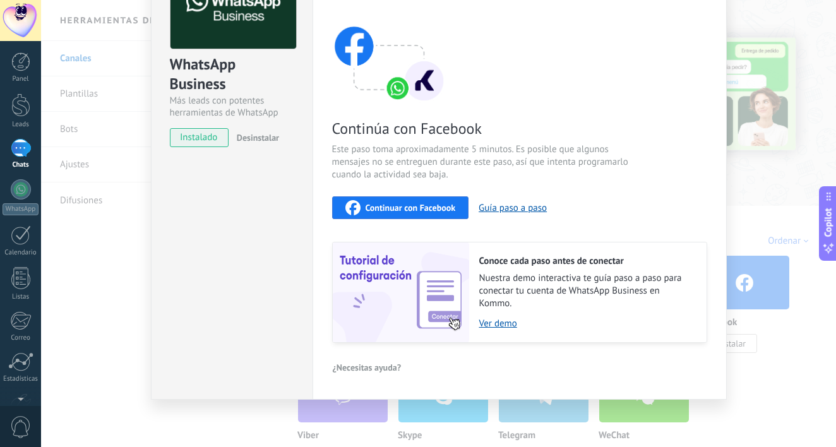
scroll to position [99, 0]
click at [237, 244] on div "WhatsApp Business Más leads con potentes herramientas de WhatsApp instalado Des…" at bounding box center [232, 171] width 162 height 458
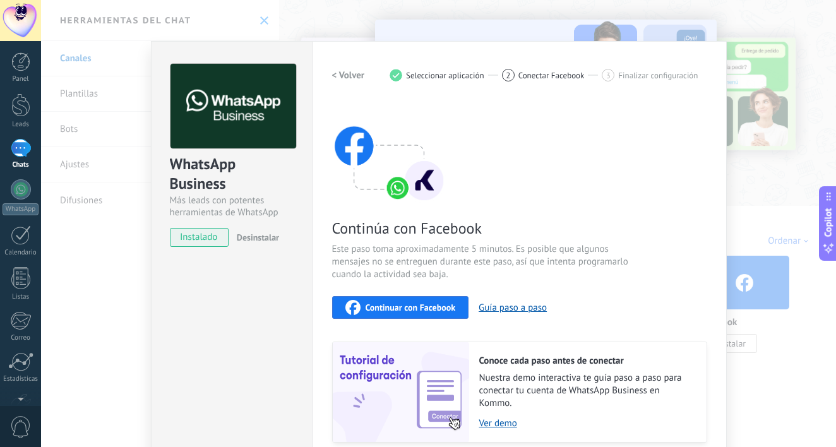
scroll to position [0, 0]
click at [340, 68] on button "< Volver" at bounding box center [348, 75] width 33 height 23
